Goal: Information Seeking & Learning: Learn about a topic

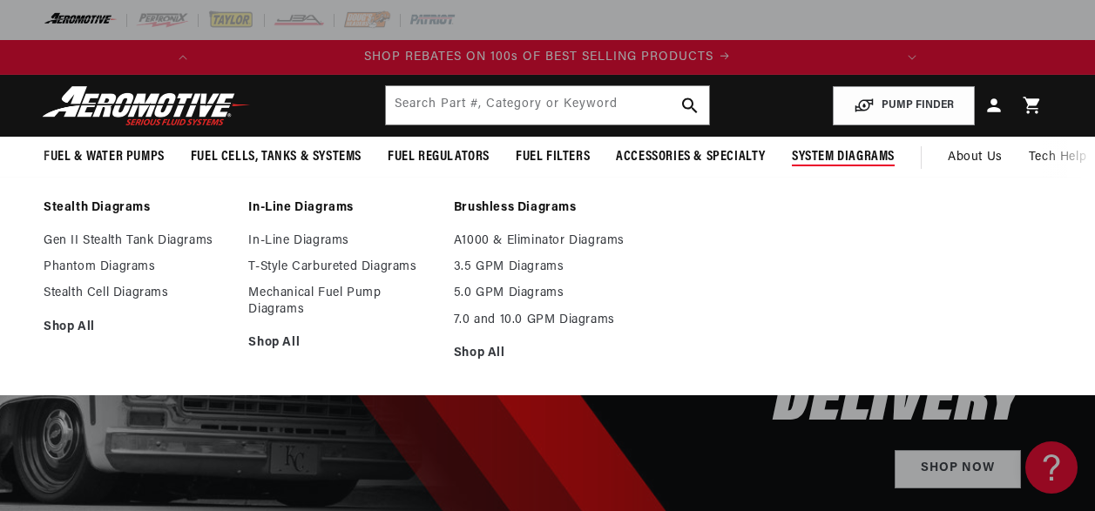
click at [867, 153] on span "System Diagrams" at bounding box center [843, 157] width 103 height 18
click at [304, 240] on link "In-Line Diagrams" at bounding box center [341, 241] width 187 height 16
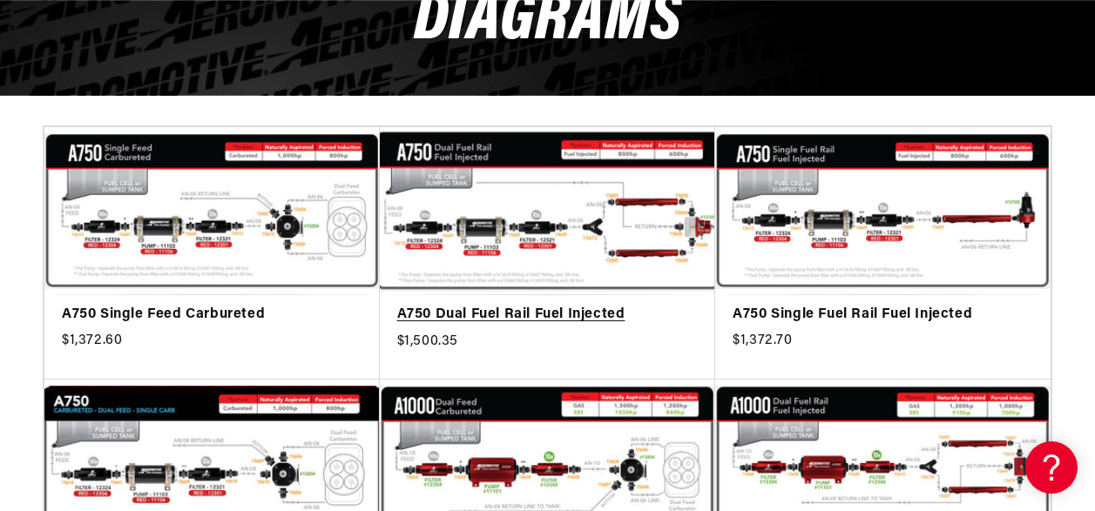
click at [567, 304] on link "A750 Dual Fuel Rail Fuel Injected" at bounding box center [547, 315] width 301 height 23
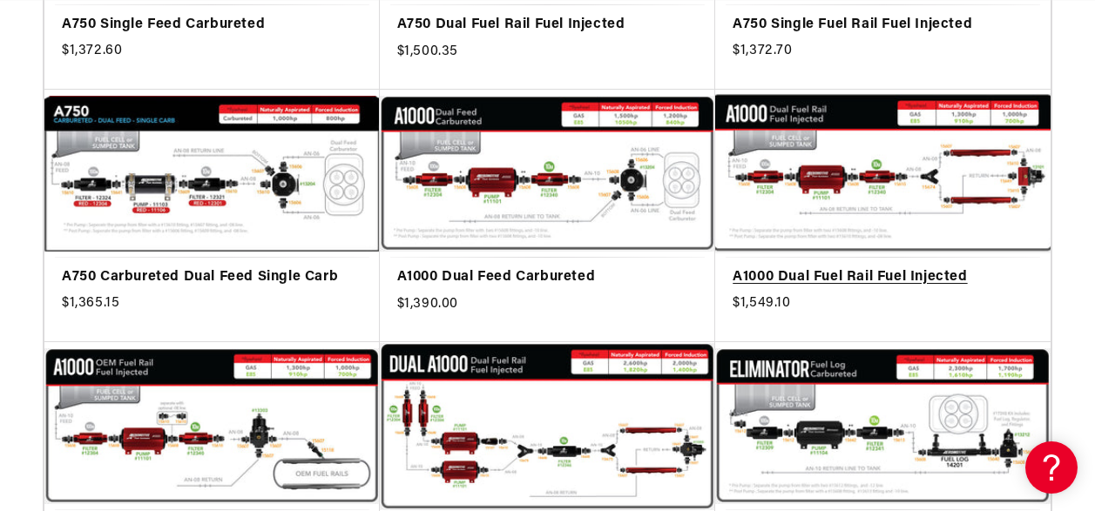
click at [822, 274] on link "A1000 Dual Fuel Rail Fuel Injected" at bounding box center [883, 278] width 301 height 23
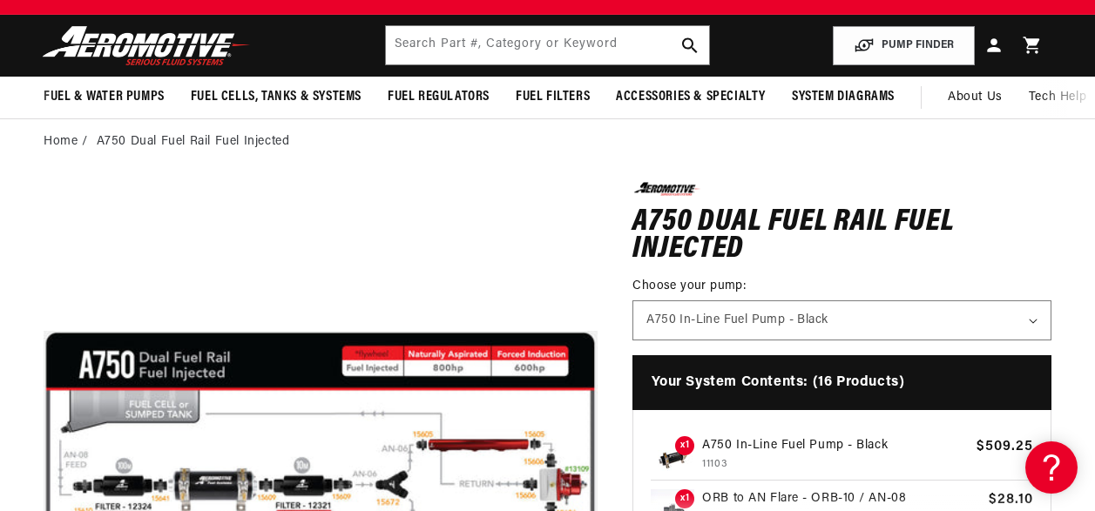
scroll to position [174, 0]
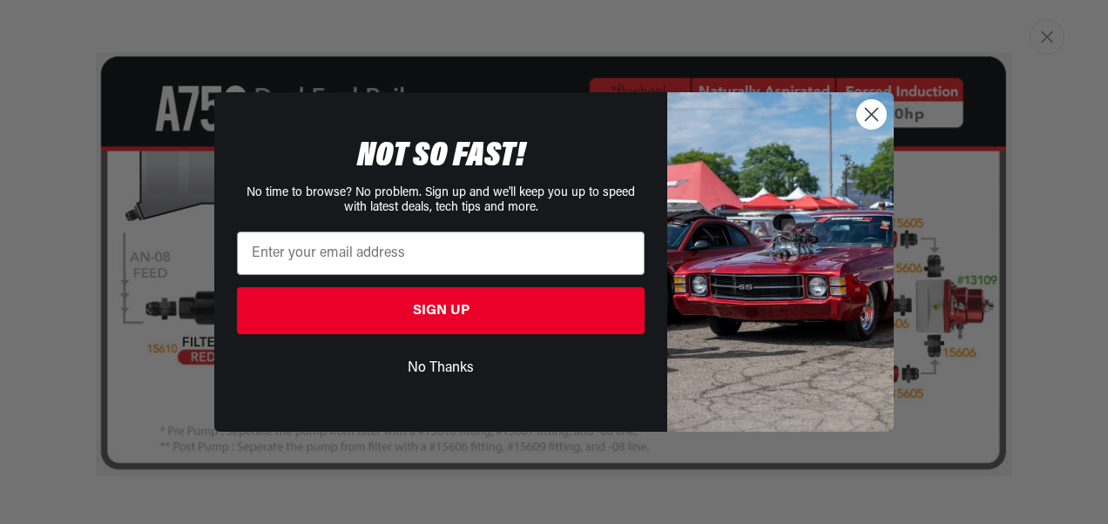
scroll to position [0, 689]
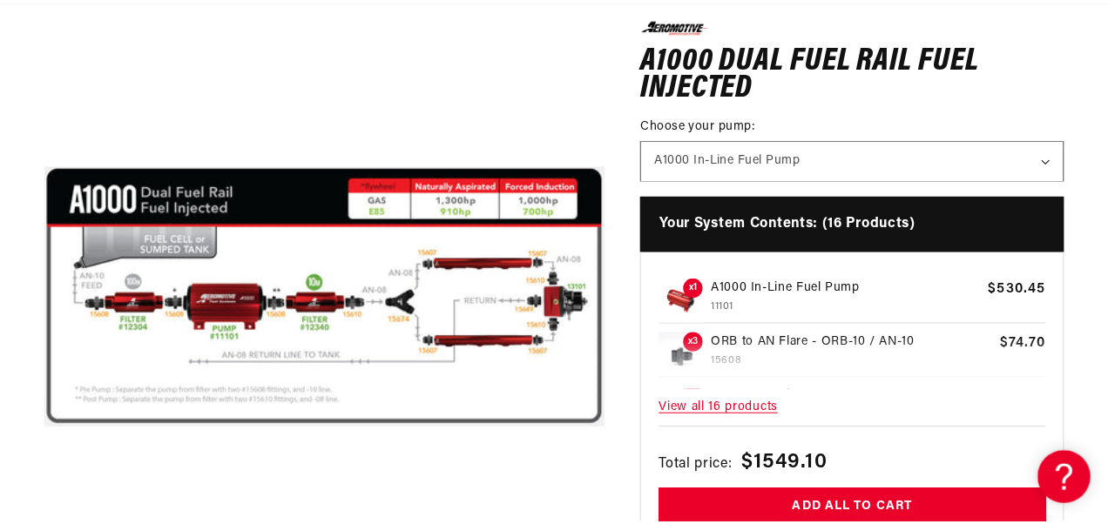
scroll to position [232, 0]
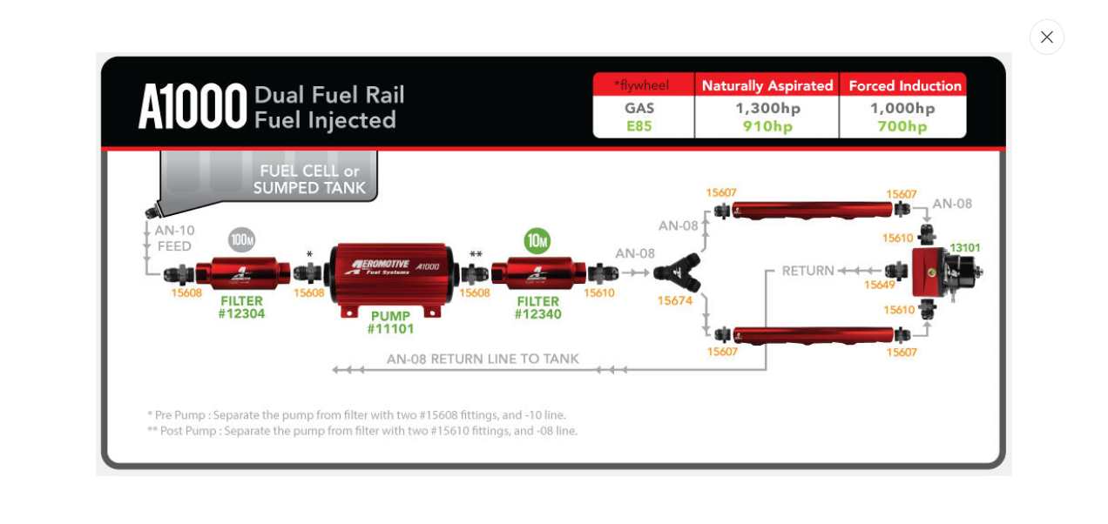
scroll to position [0, 689]
click at [1046, 41] on icon "Close" at bounding box center [1047, 36] width 12 height 13
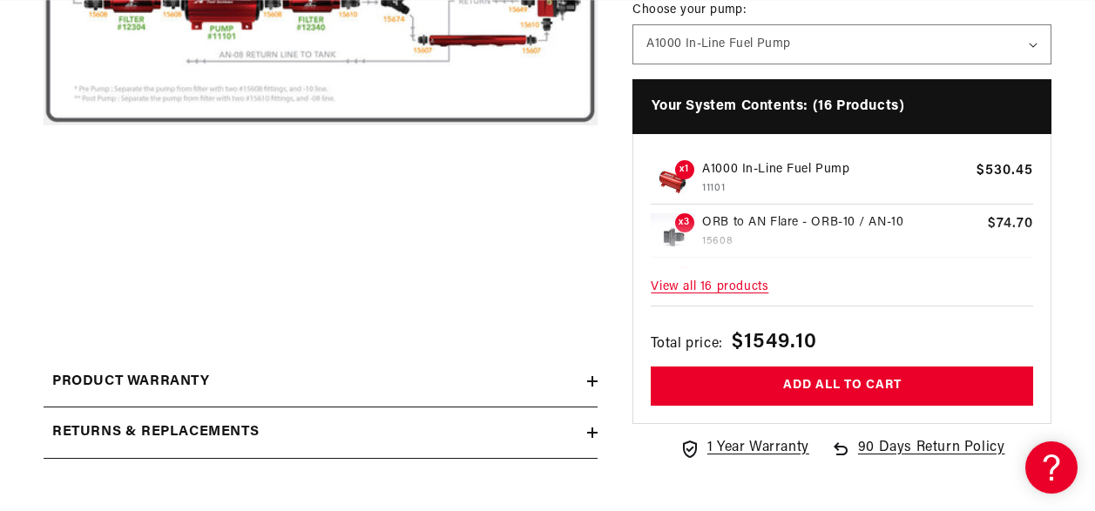
scroll to position [540, 0]
